Goal: Find specific page/section: Find specific page/section

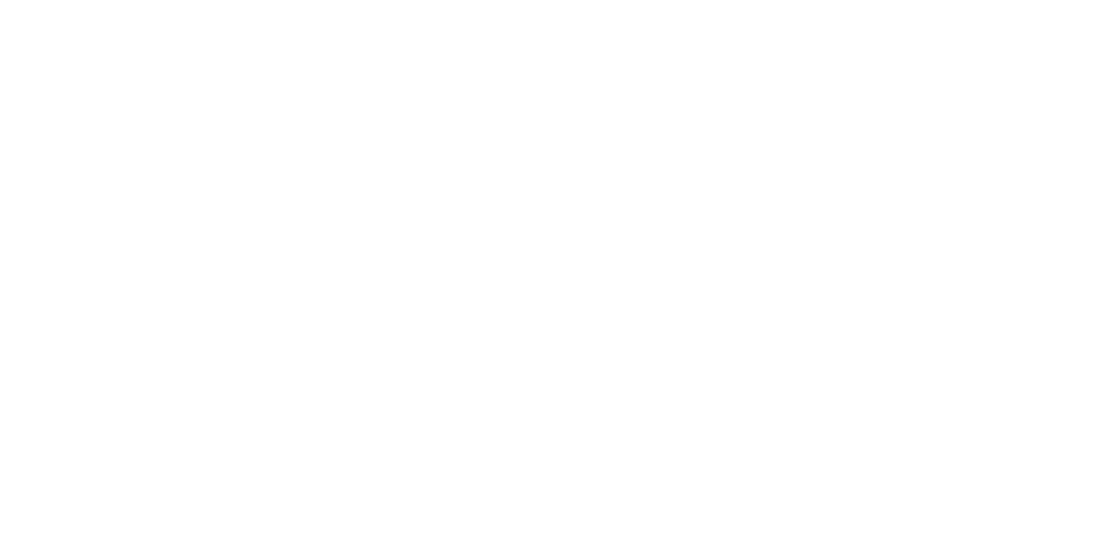
select select "7d"
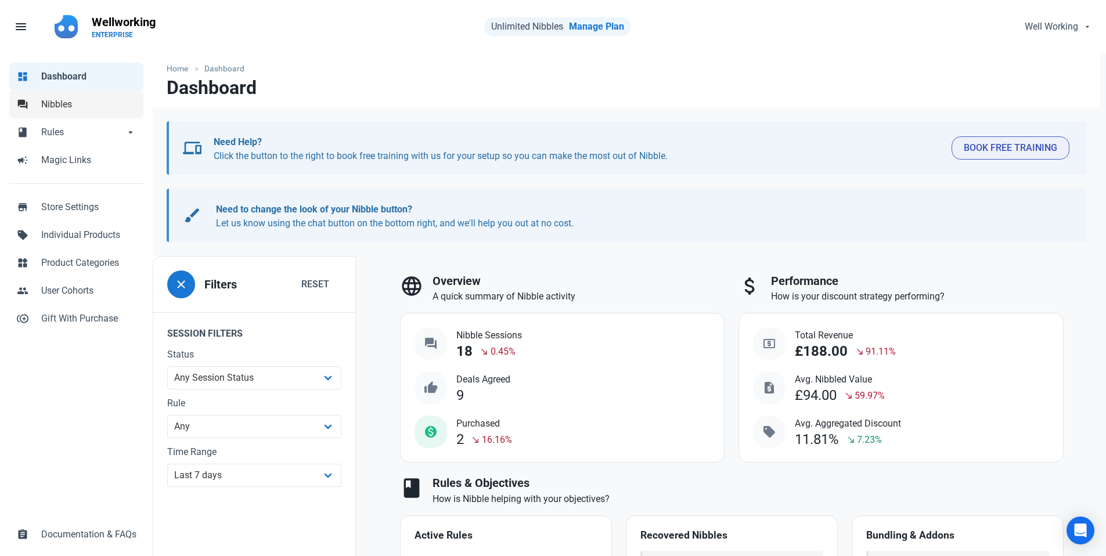
click at [103, 106] on span "Nibbles" at bounding box center [88, 105] width 95 height 14
